Goal: Information Seeking & Learning: Learn about a topic

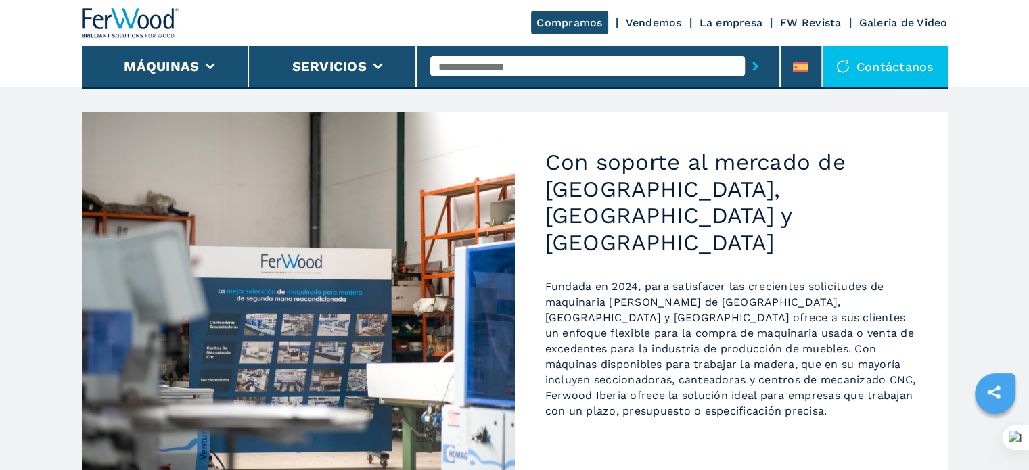
click at [479, 58] on input "text" at bounding box center [587, 66] width 315 height 20
type input "******"
click at [745, 51] on button "submit-button" at bounding box center [755, 66] width 21 height 31
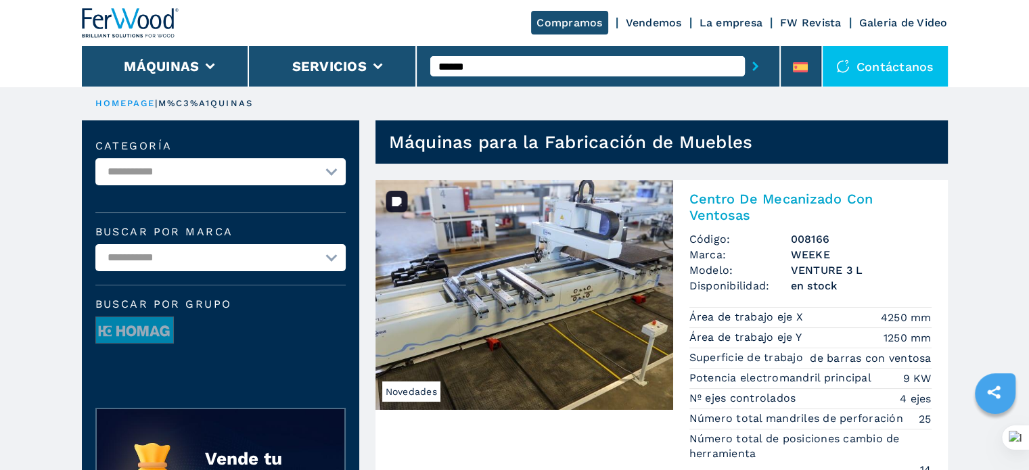
click at [564, 211] on img at bounding box center [524, 295] width 298 height 230
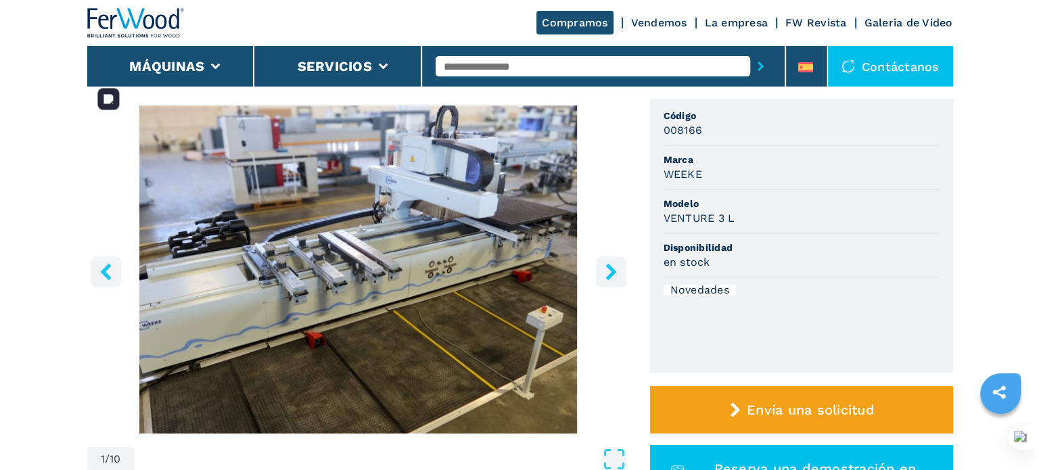
scroll to position [135, 0]
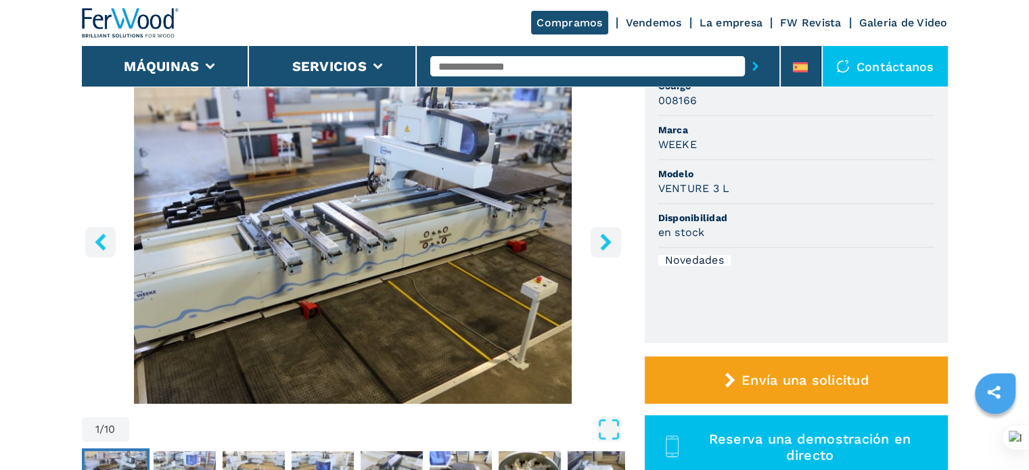
click at [604, 245] on icon "right-button" at bounding box center [605, 241] width 11 height 17
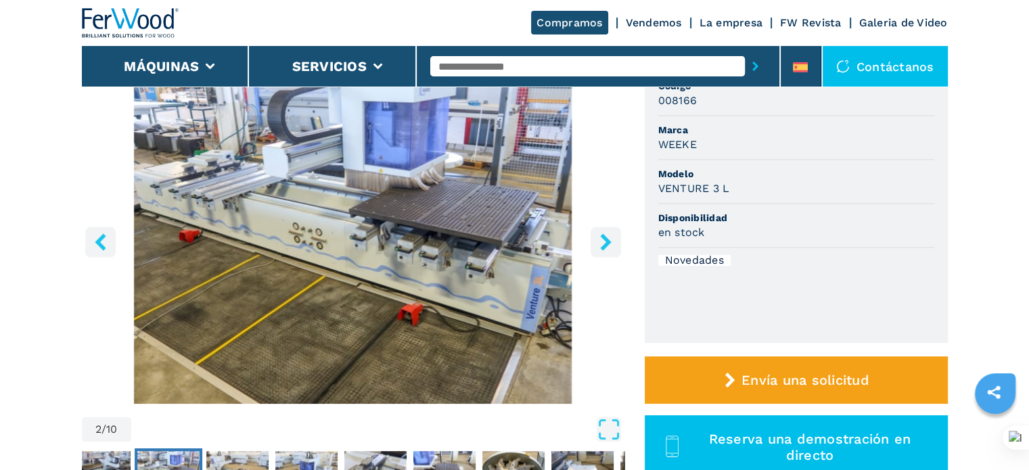
click at [595, 230] on button "right-button" at bounding box center [606, 242] width 30 height 30
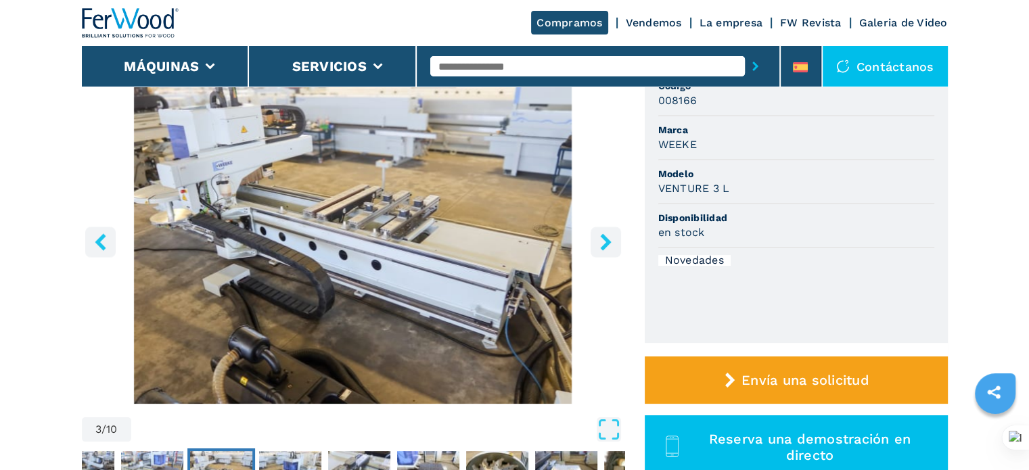
click at [595, 230] on button "right-button" at bounding box center [606, 242] width 30 height 30
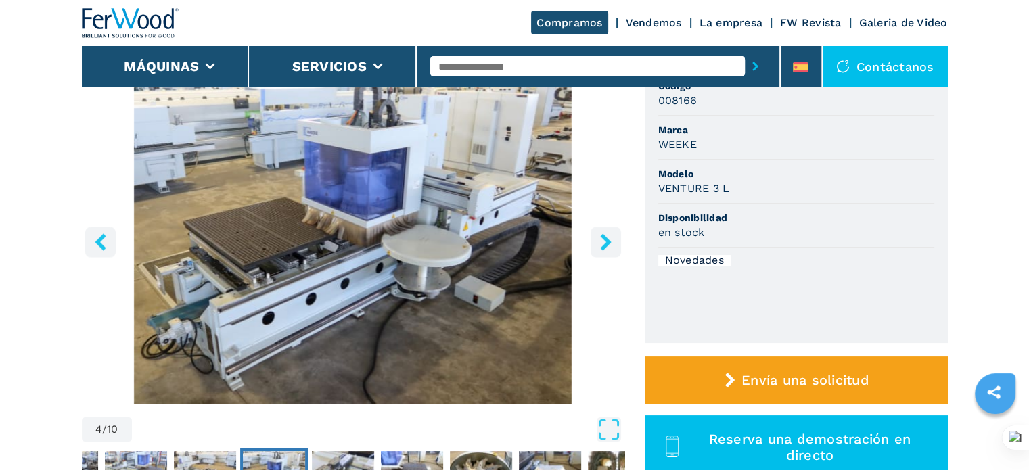
drag, startPoint x: 597, startPoint y: 232, endPoint x: 593, endPoint y: 239, distance: 7.9
click at [593, 238] on button "right-button" at bounding box center [606, 242] width 30 height 30
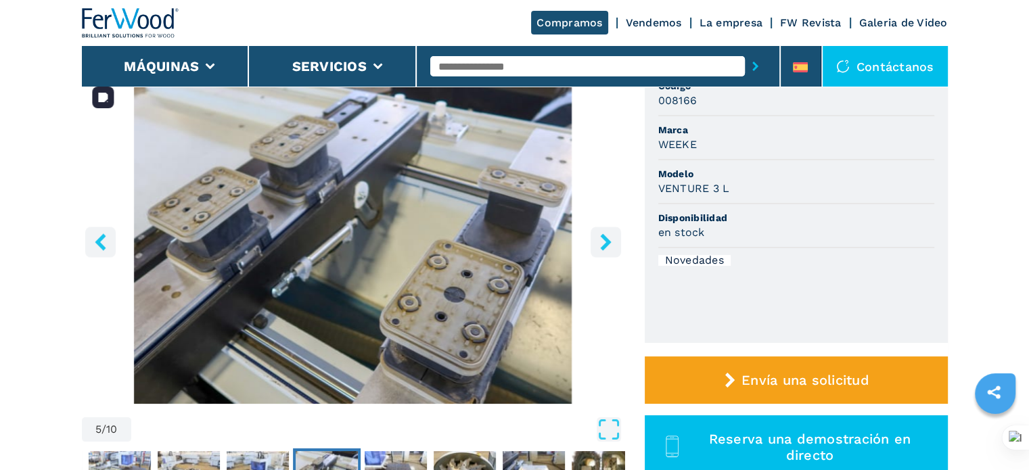
click at [583, 243] on img "Go to Slide 5" at bounding box center [353, 240] width 543 height 328
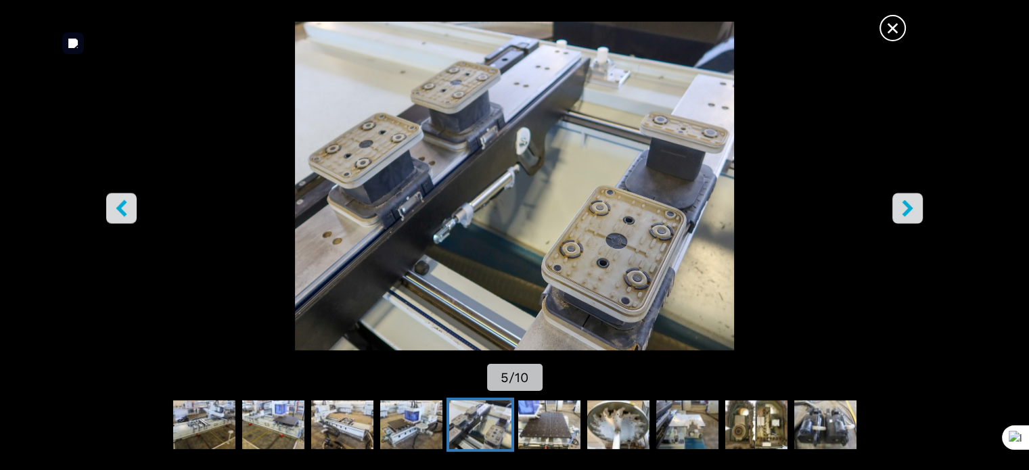
click at [918, 200] on button "right-button" at bounding box center [907, 208] width 30 height 30
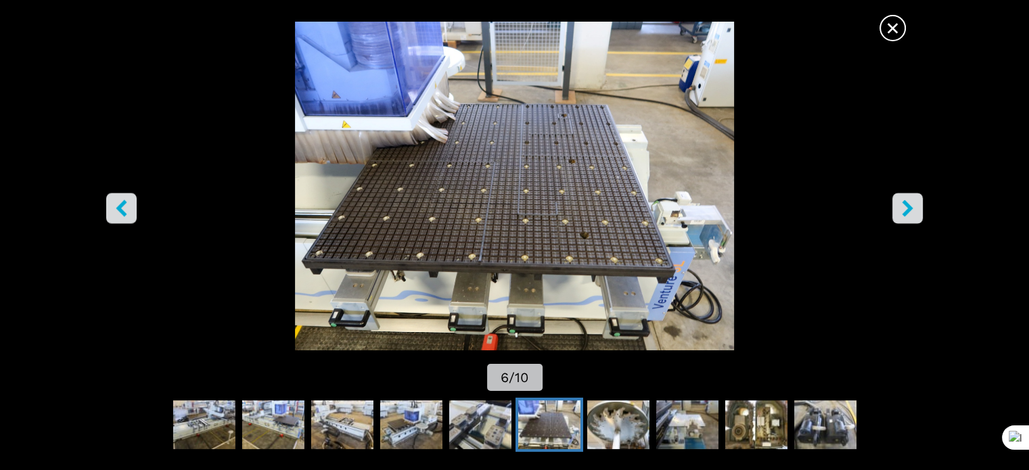
click at [912, 210] on icon "right-button" at bounding box center [907, 208] width 17 height 17
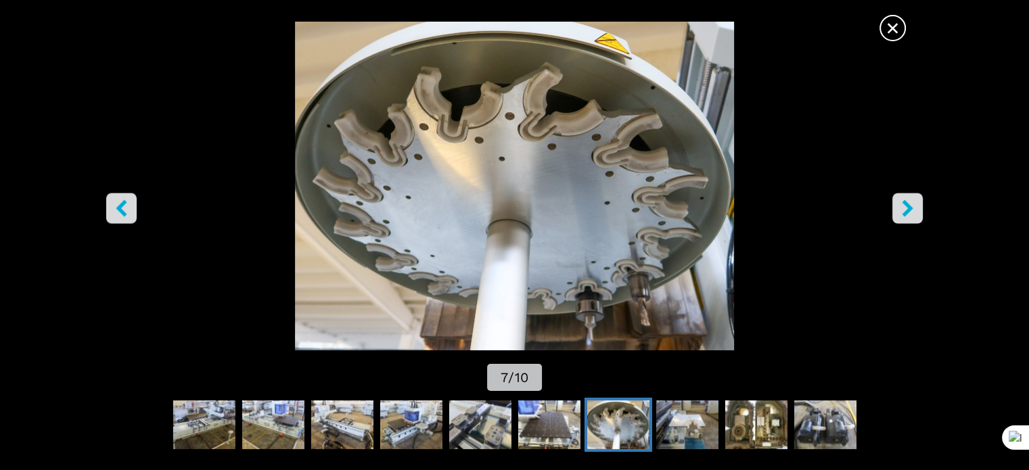
click at [912, 210] on icon "right-button" at bounding box center [907, 208] width 17 height 17
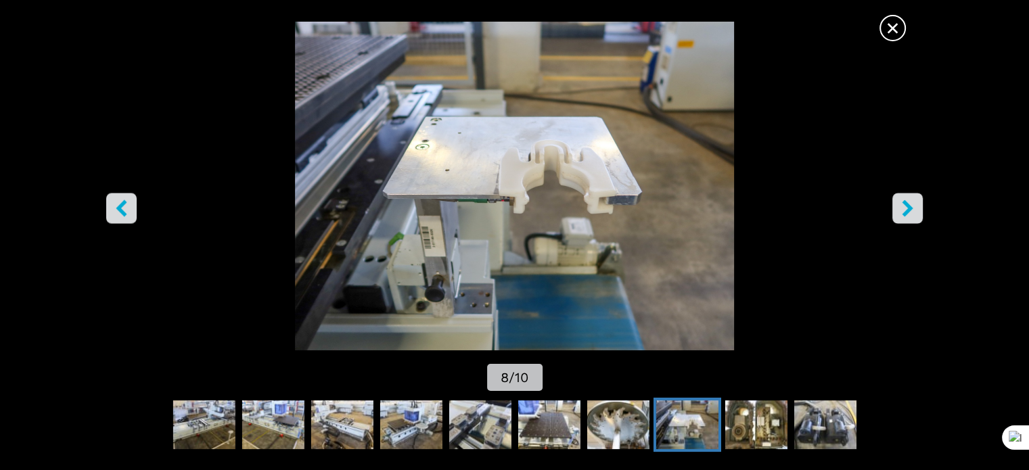
click at [899, 202] on icon "right-button" at bounding box center [907, 208] width 17 height 17
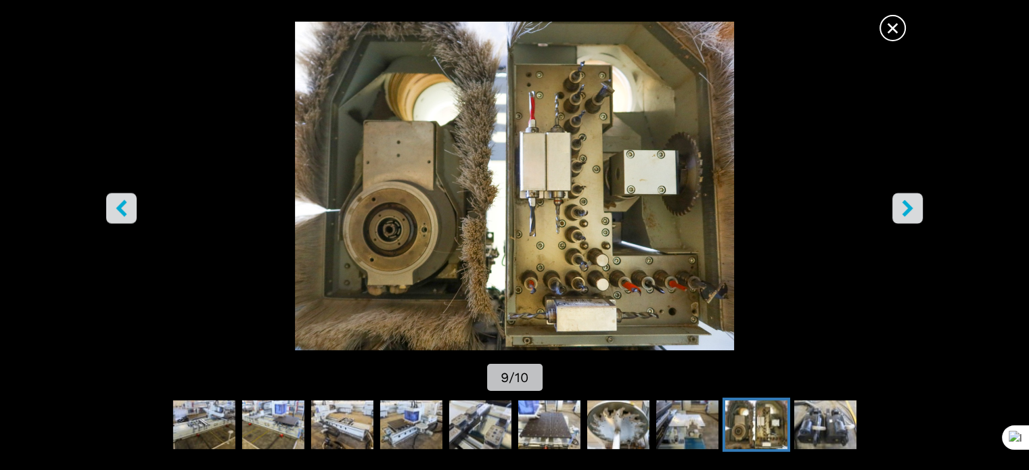
click at [900, 207] on icon "right-button" at bounding box center [907, 208] width 17 height 17
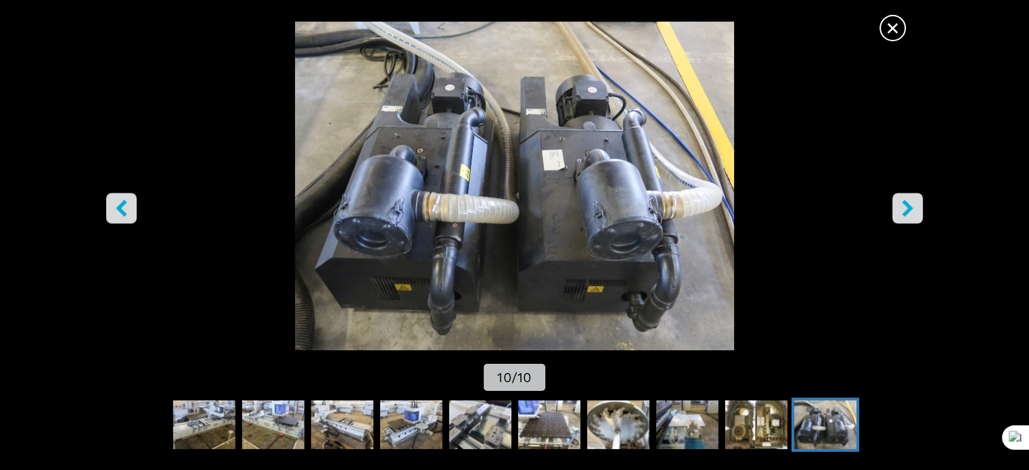
click at [900, 207] on icon "right-button" at bounding box center [907, 208] width 17 height 17
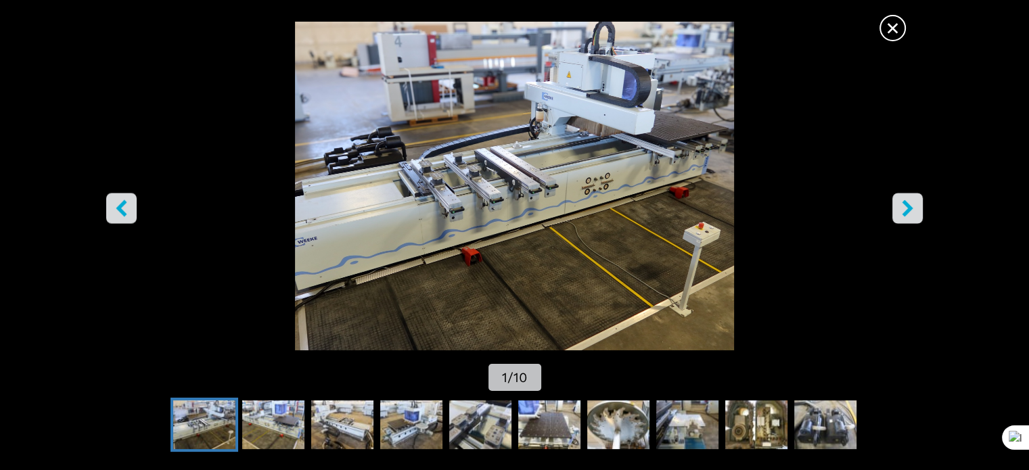
click at [899, 205] on icon "right-button" at bounding box center [907, 208] width 17 height 17
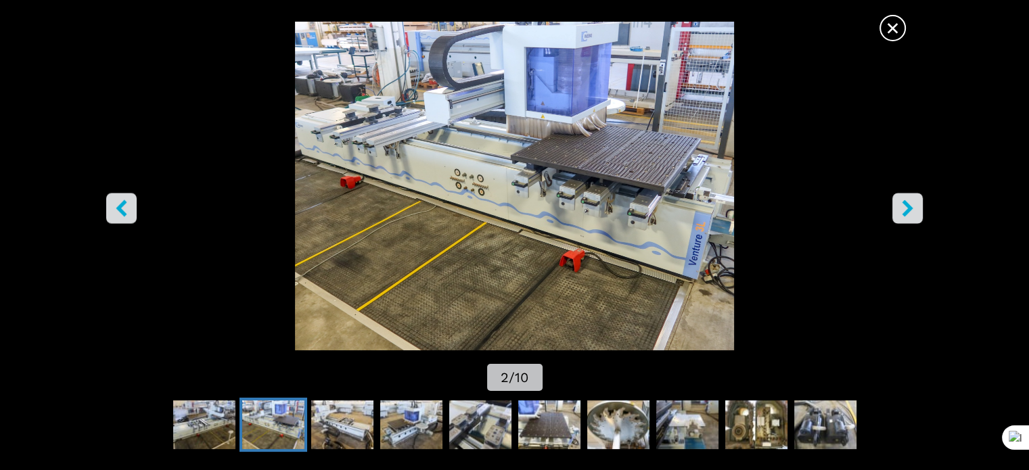
click at [899, 205] on icon "right-button" at bounding box center [907, 208] width 17 height 17
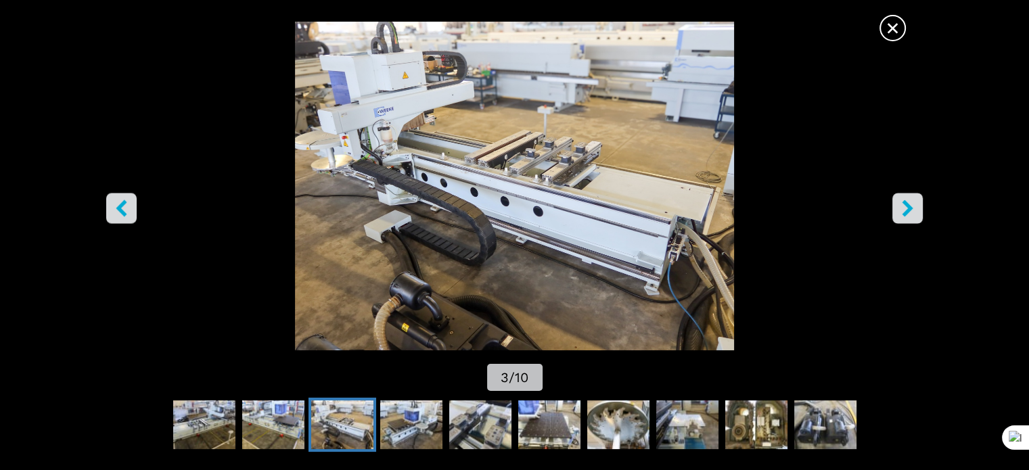
click at [899, 205] on icon "right-button" at bounding box center [907, 208] width 17 height 17
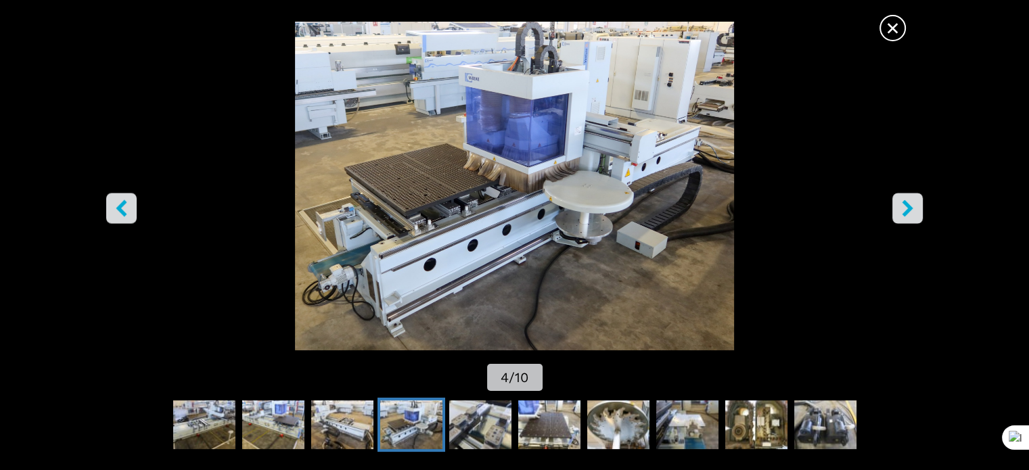
click at [896, 20] on span "×" at bounding box center [893, 26] width 24 height 24
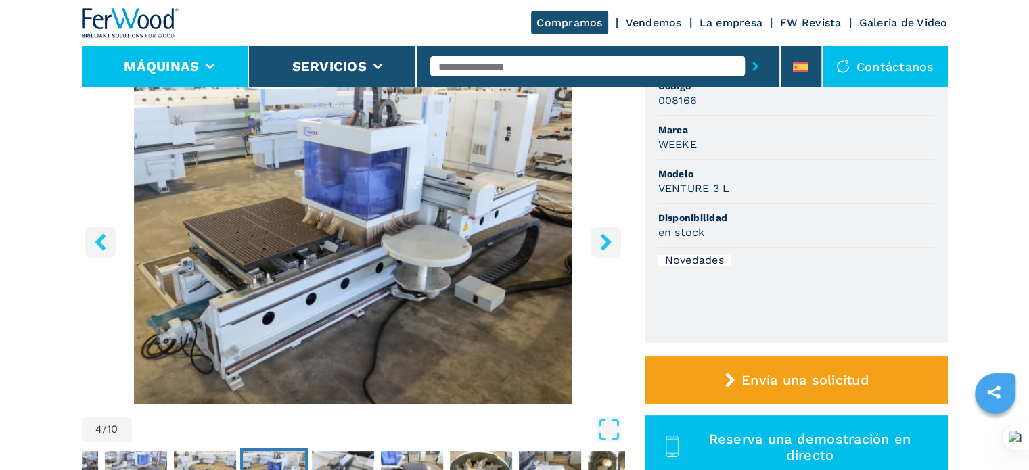
click at [166, 56] on li "Máquinas" at bounding box center [166, 66] width 168 height 41
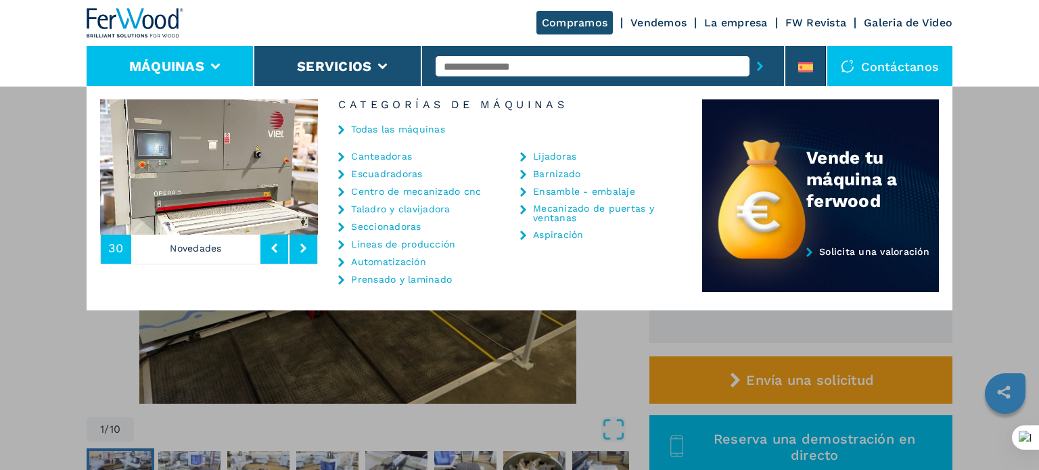
click at [376, 193] on link "Centro de mecanizado cnc" at bounding box center [416, 191] width 130 height 9
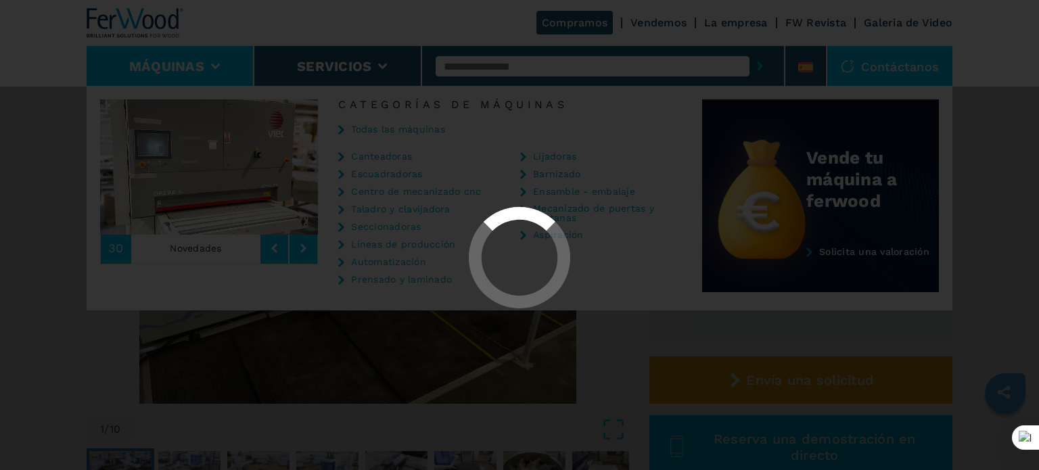
select select "**********"
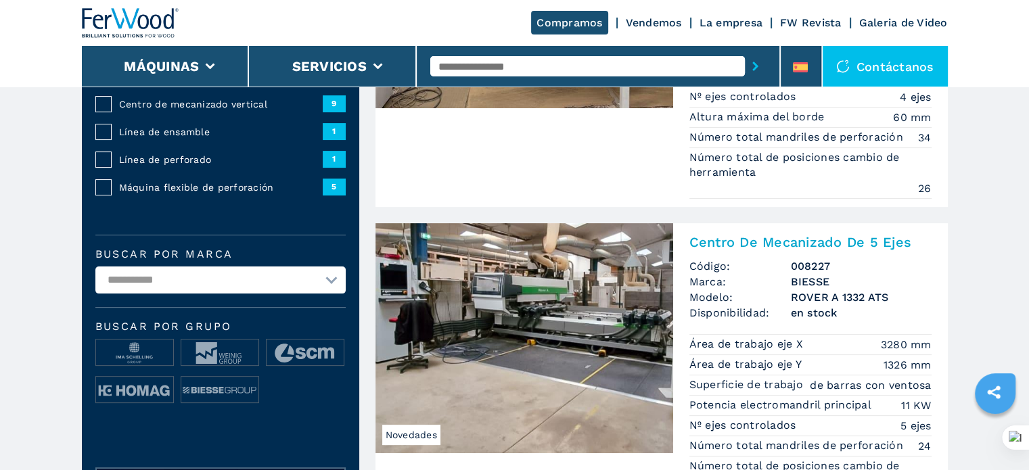
scroll to position [406, 0]
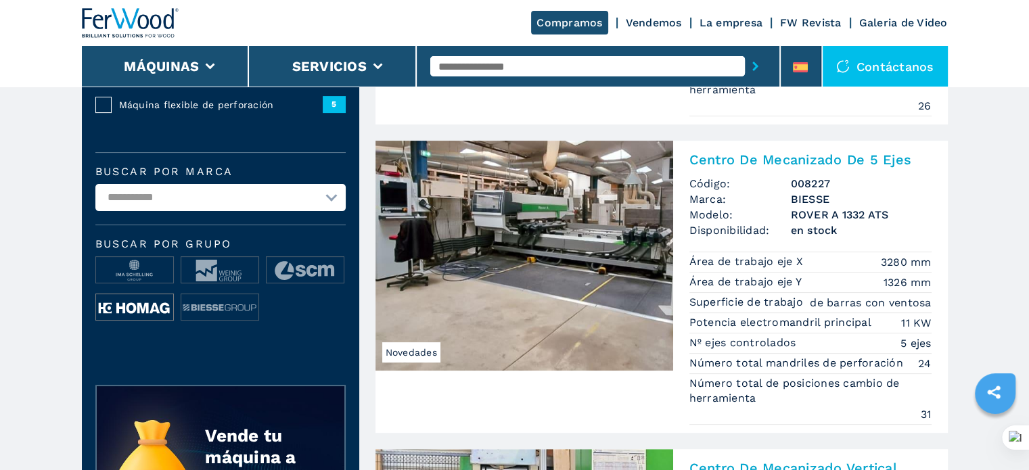
click at [139, 304] on img at bounding box center [134, 307] width 77 height 27
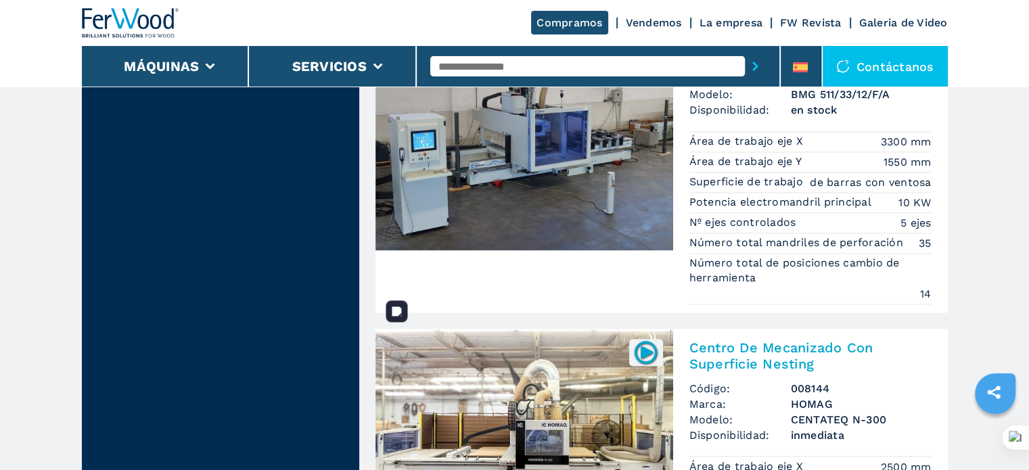
scroll to position [2232, 0]
